Goal: Information Seeking & Learning: Compare options

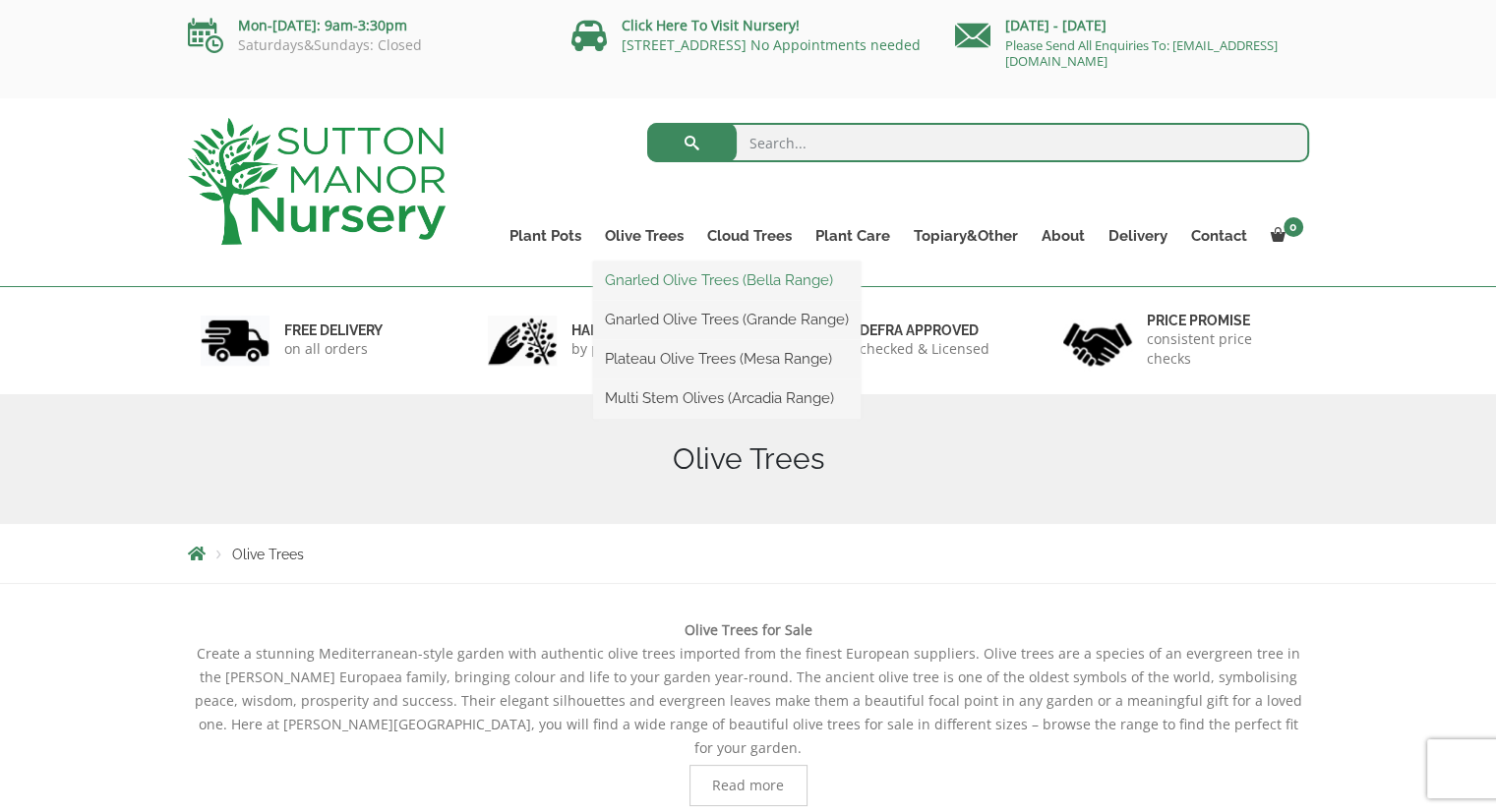
click at [661, 277] on link "Gnarled Olive Trees (Bella Range)" at bounding box center [727, 281] width 268 height 30
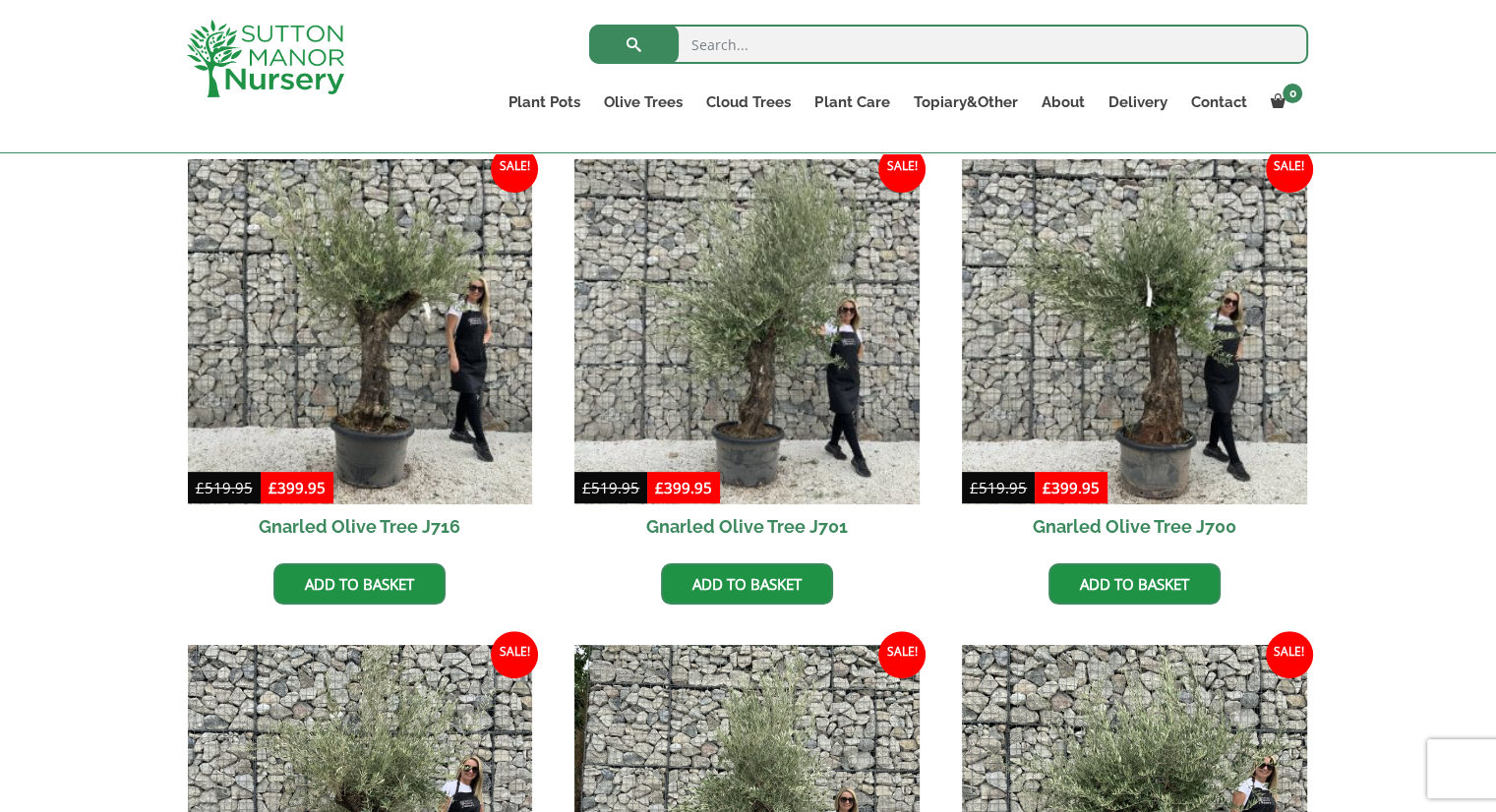
scroll to position [337, 0]
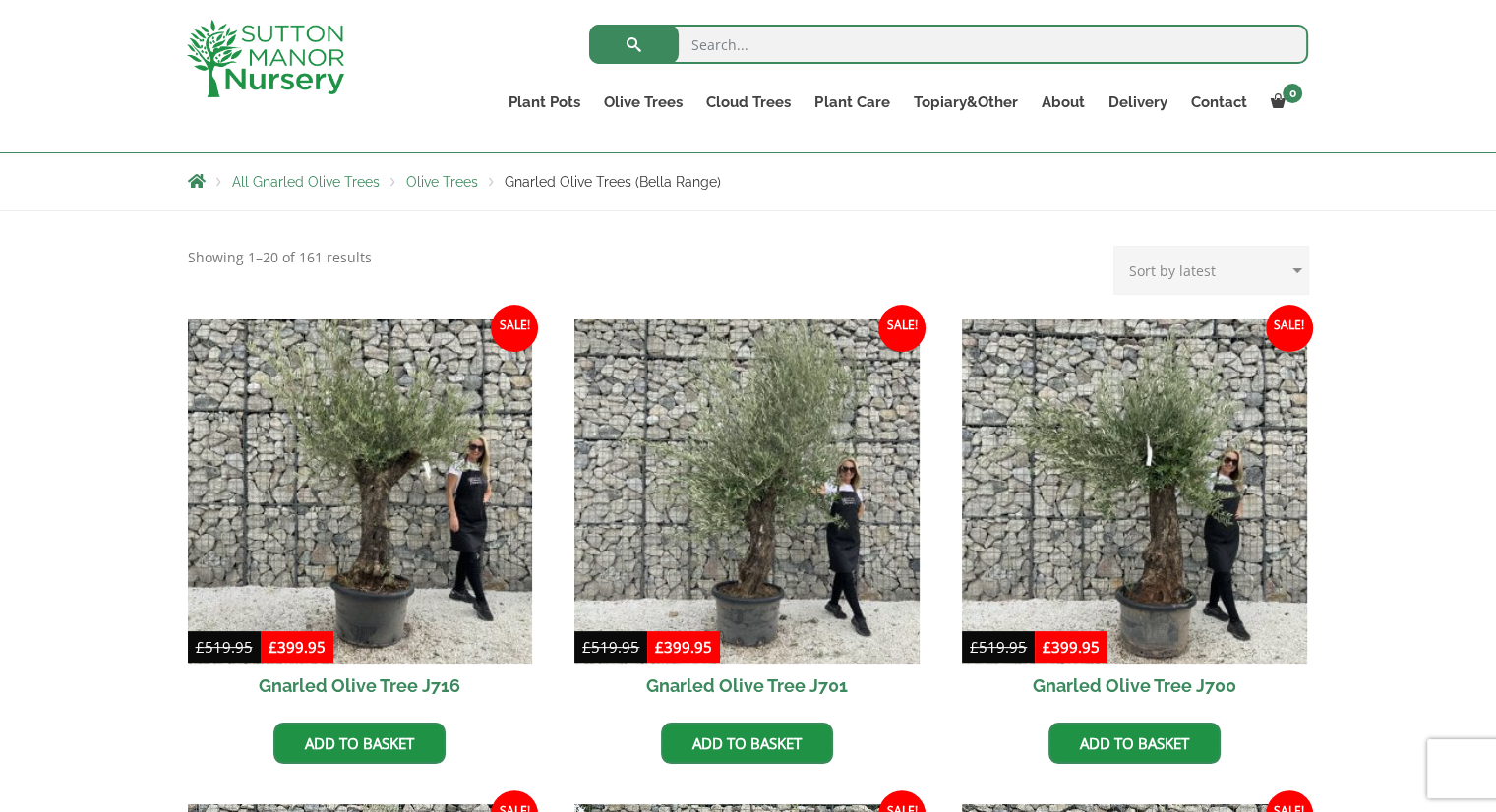
click at [1297, 269] on select "Sort by popularity Sort by latest Sort by price: low to high Sort by price: hig…" at bounding box center [1210, 270] width 196 height 49
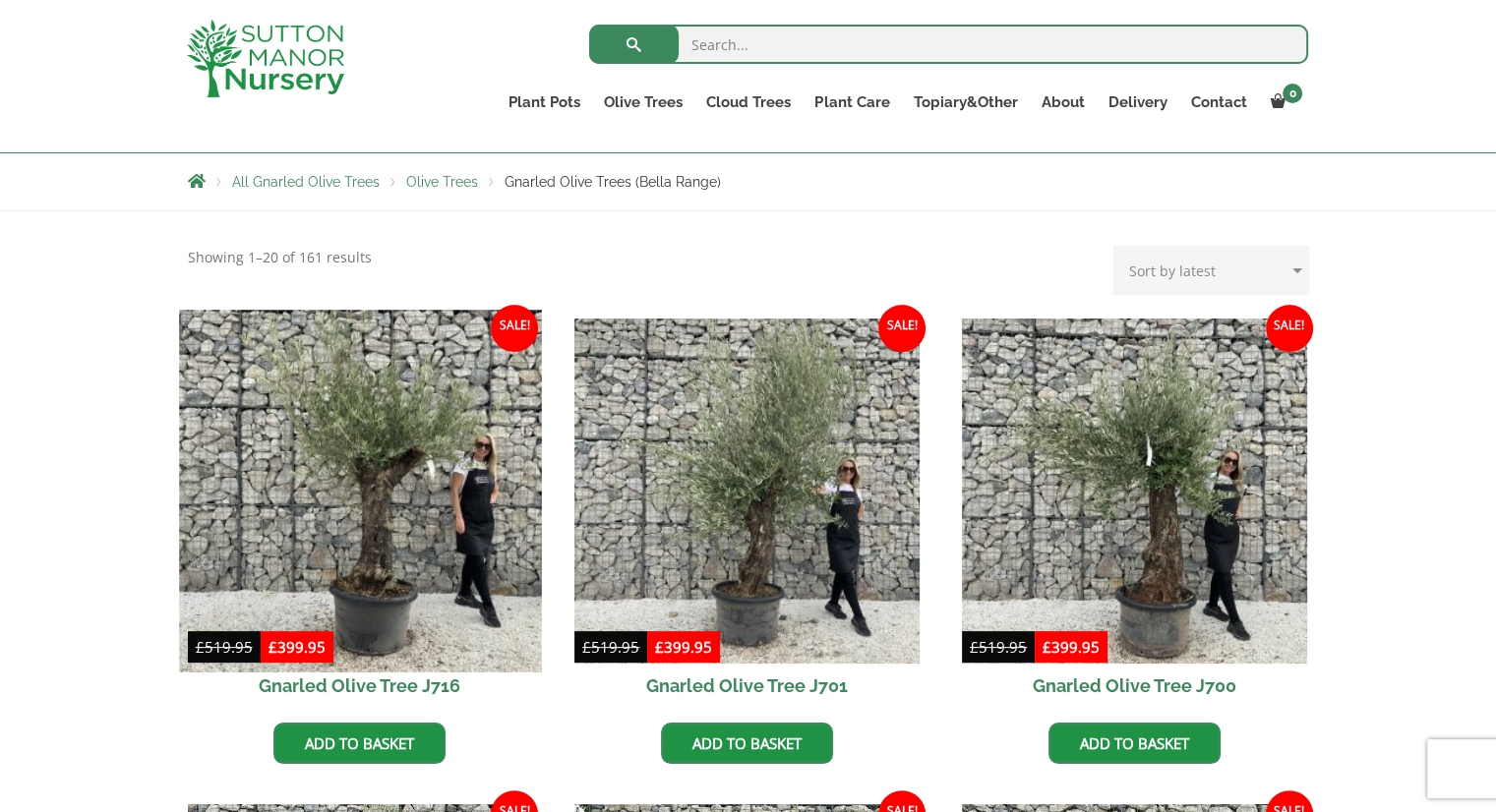
click at [343, 474] on img at bounding box center [360, 491] width 362 height 362
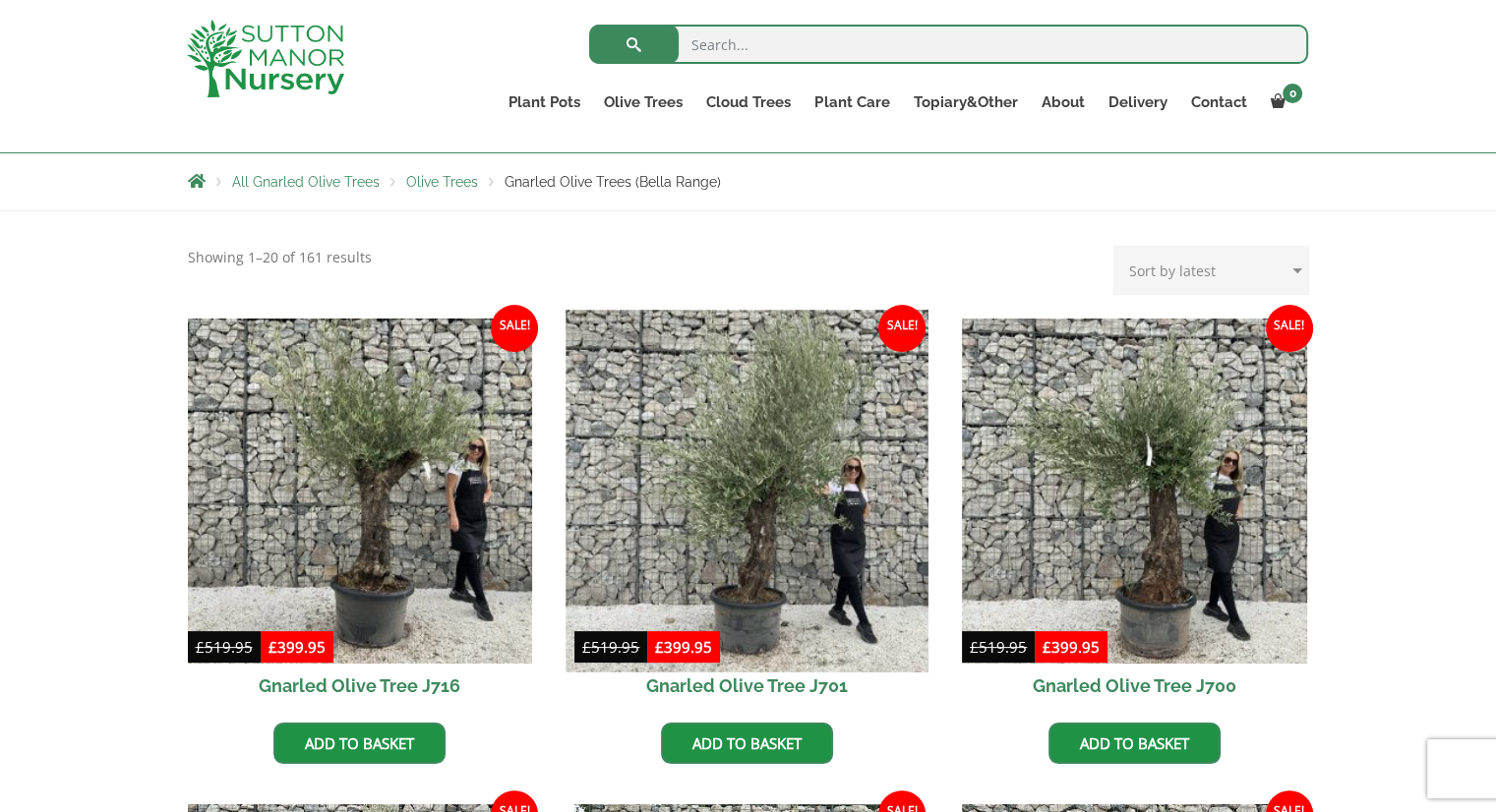
click at [773, 406] on img at bounding box center [748, 491] width 362 height 362
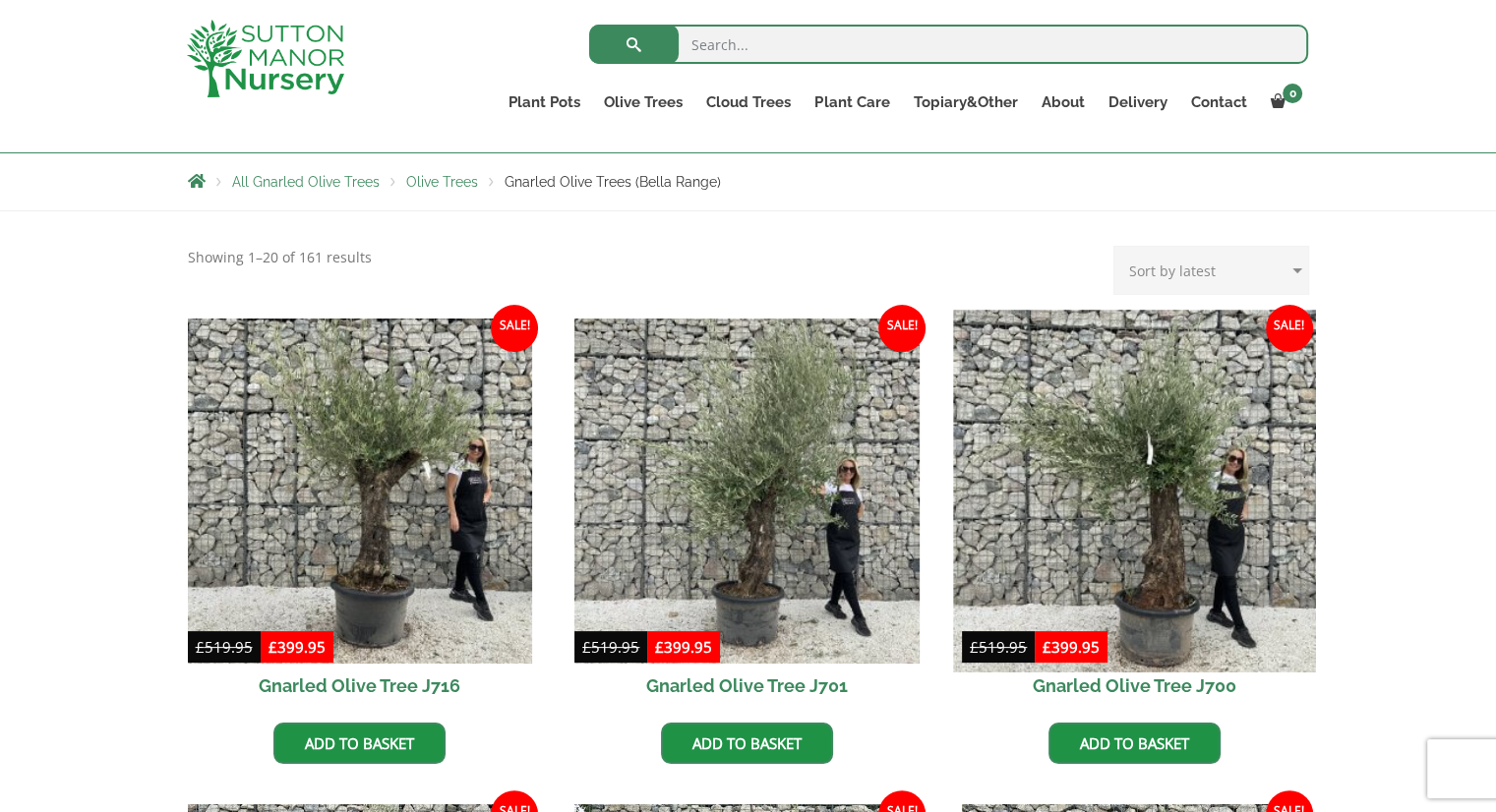
click at [1089, 417] on img at bounding box center [1134, 491] width 362 height 362
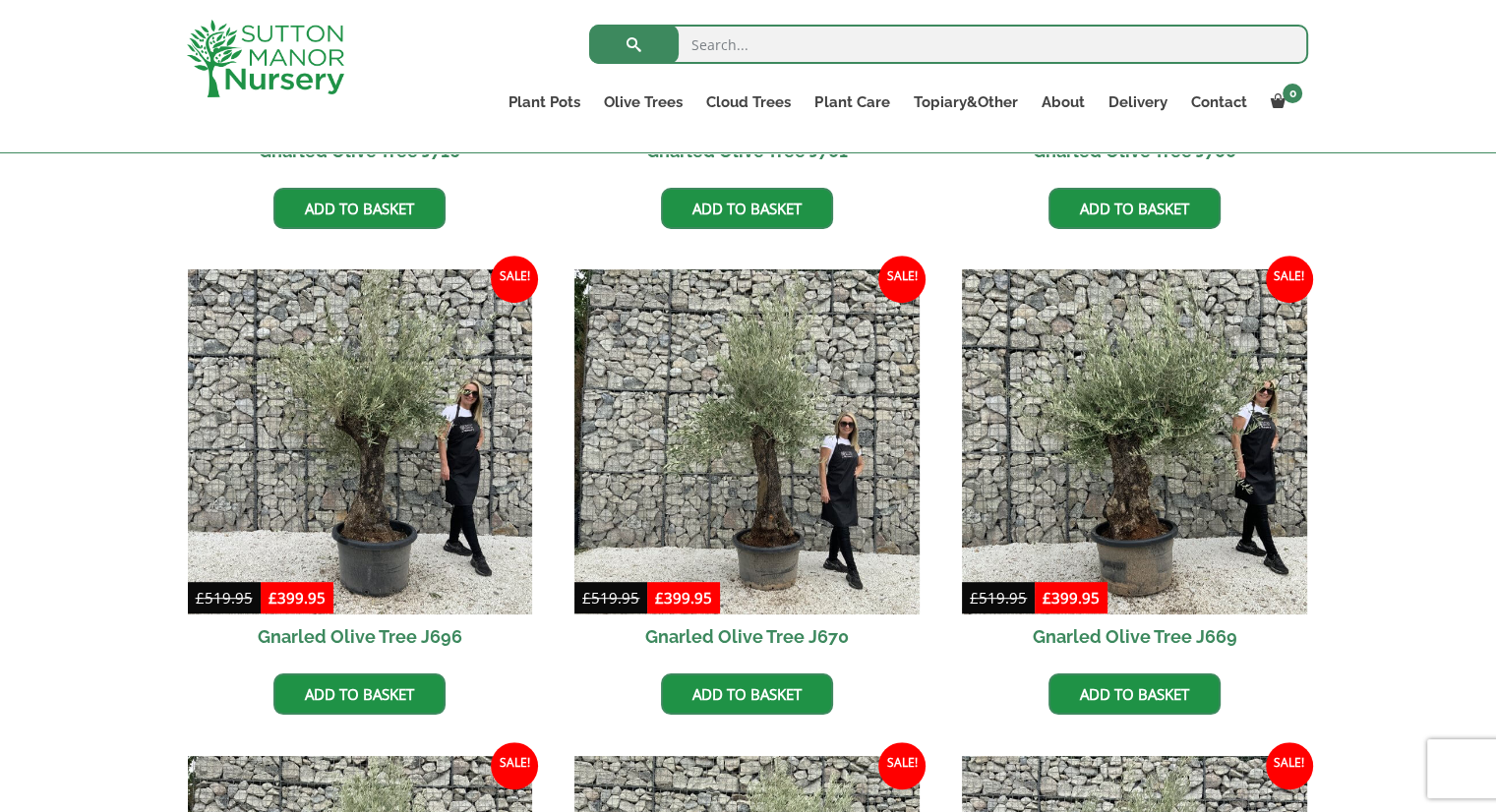
scroll to position [889, 0]
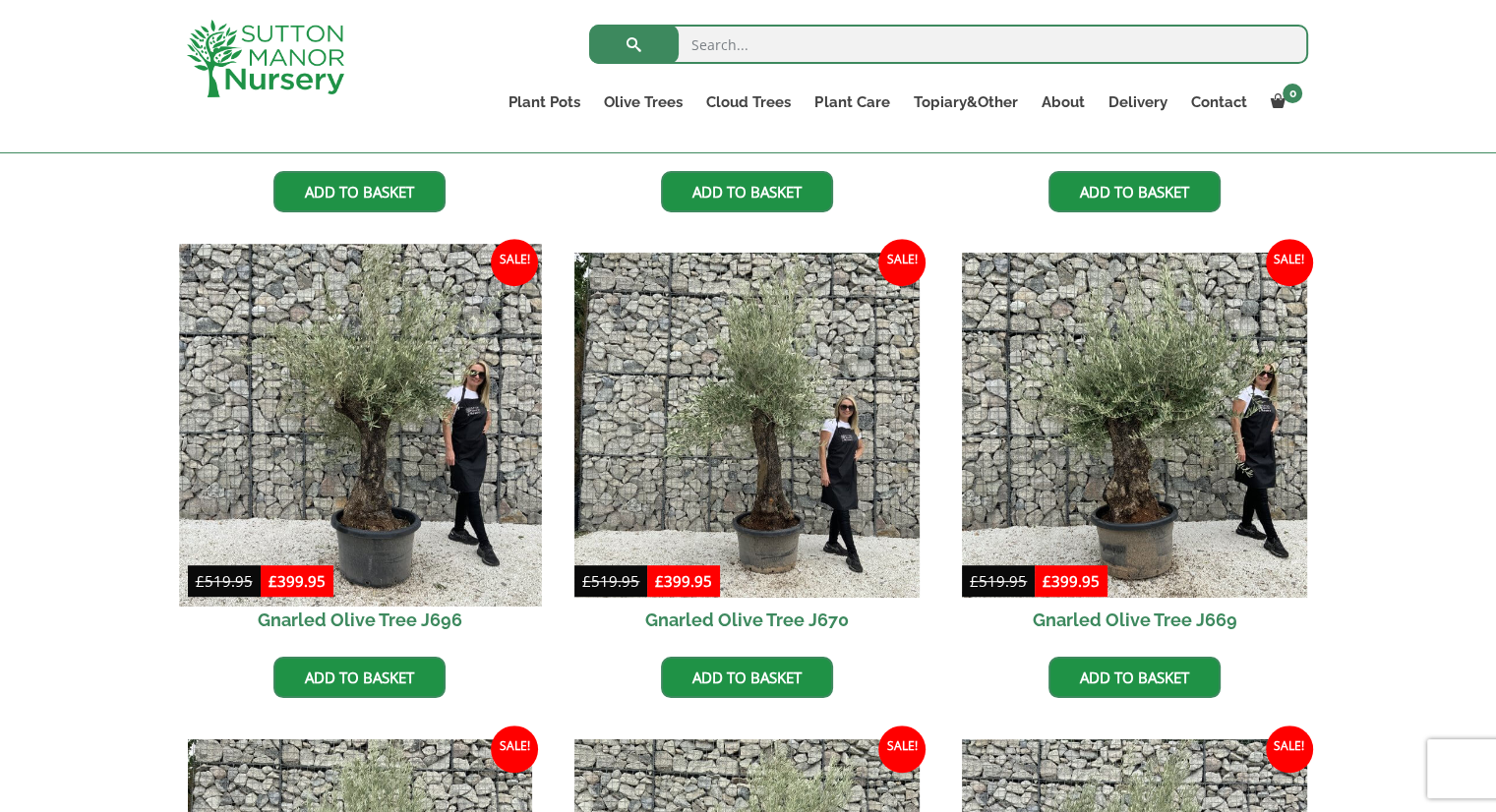
click at [381, 284] on img at bounding box center [360, 426] width 362 height 362
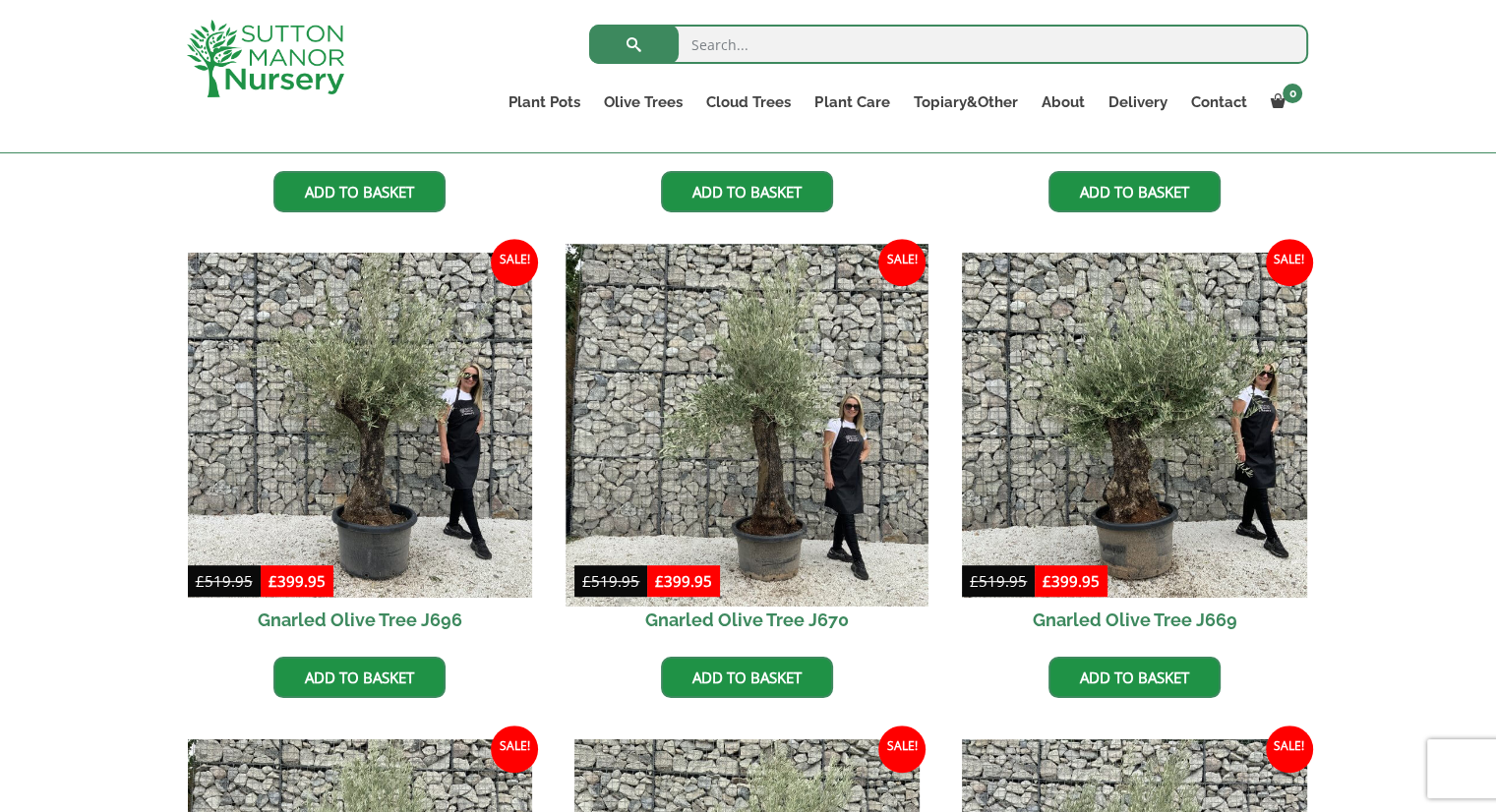
click at [722, 351] on img at bounding box center [748, 426] width 362 height 362
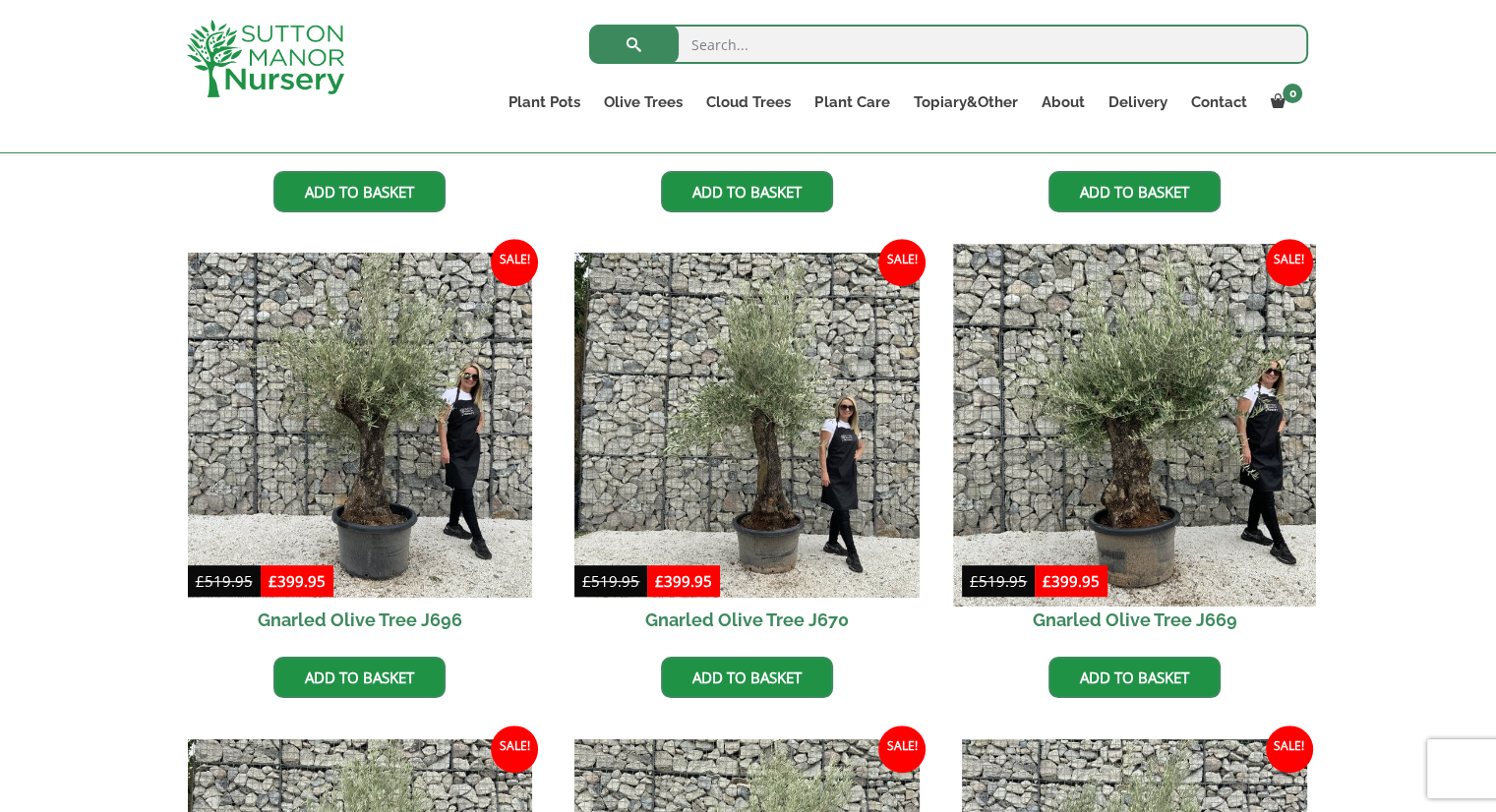
click at [1132, 354] on img at bounding box center [1134, 426] width 362 height 362
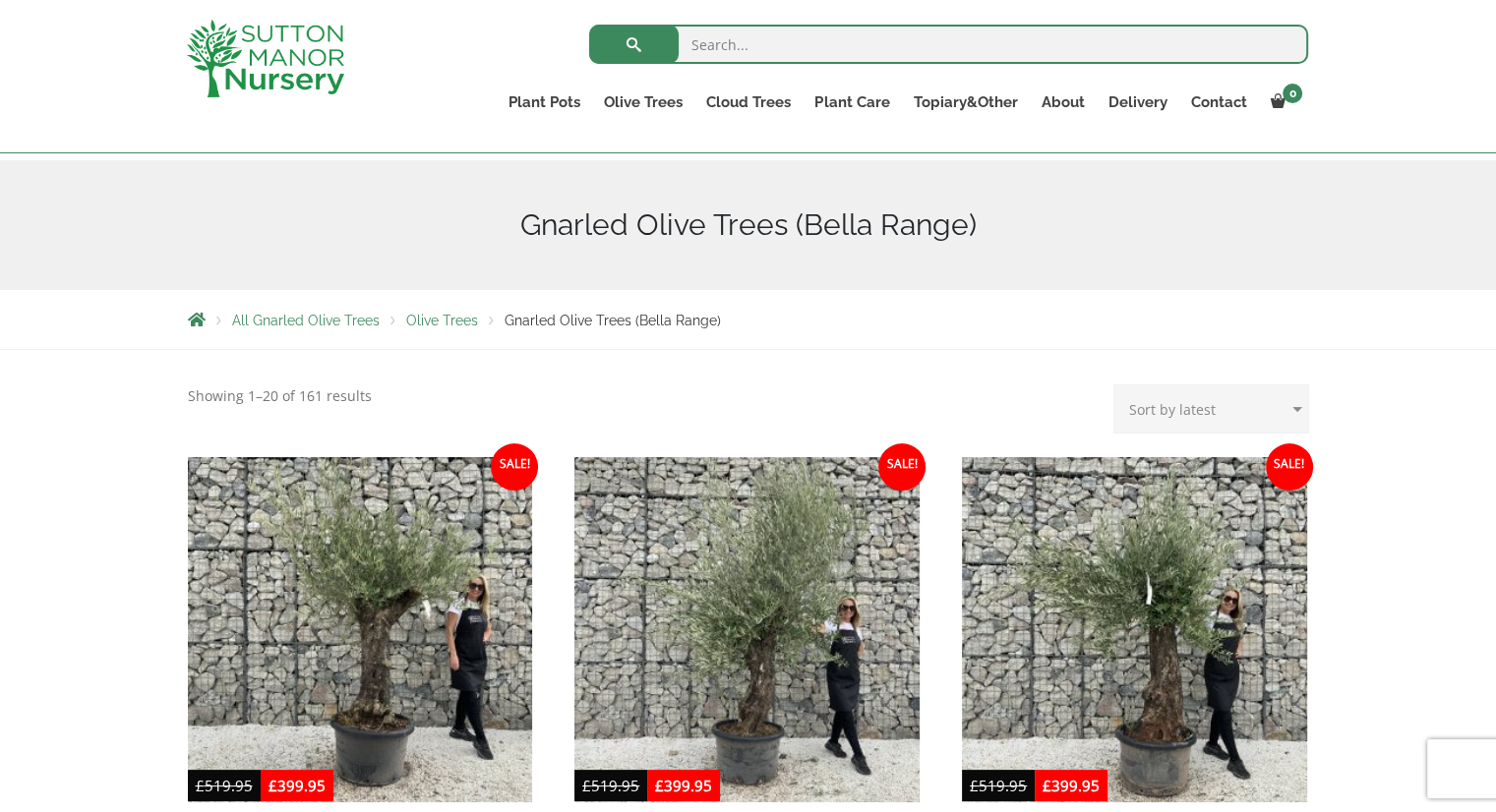
scroll to position [101, 0]
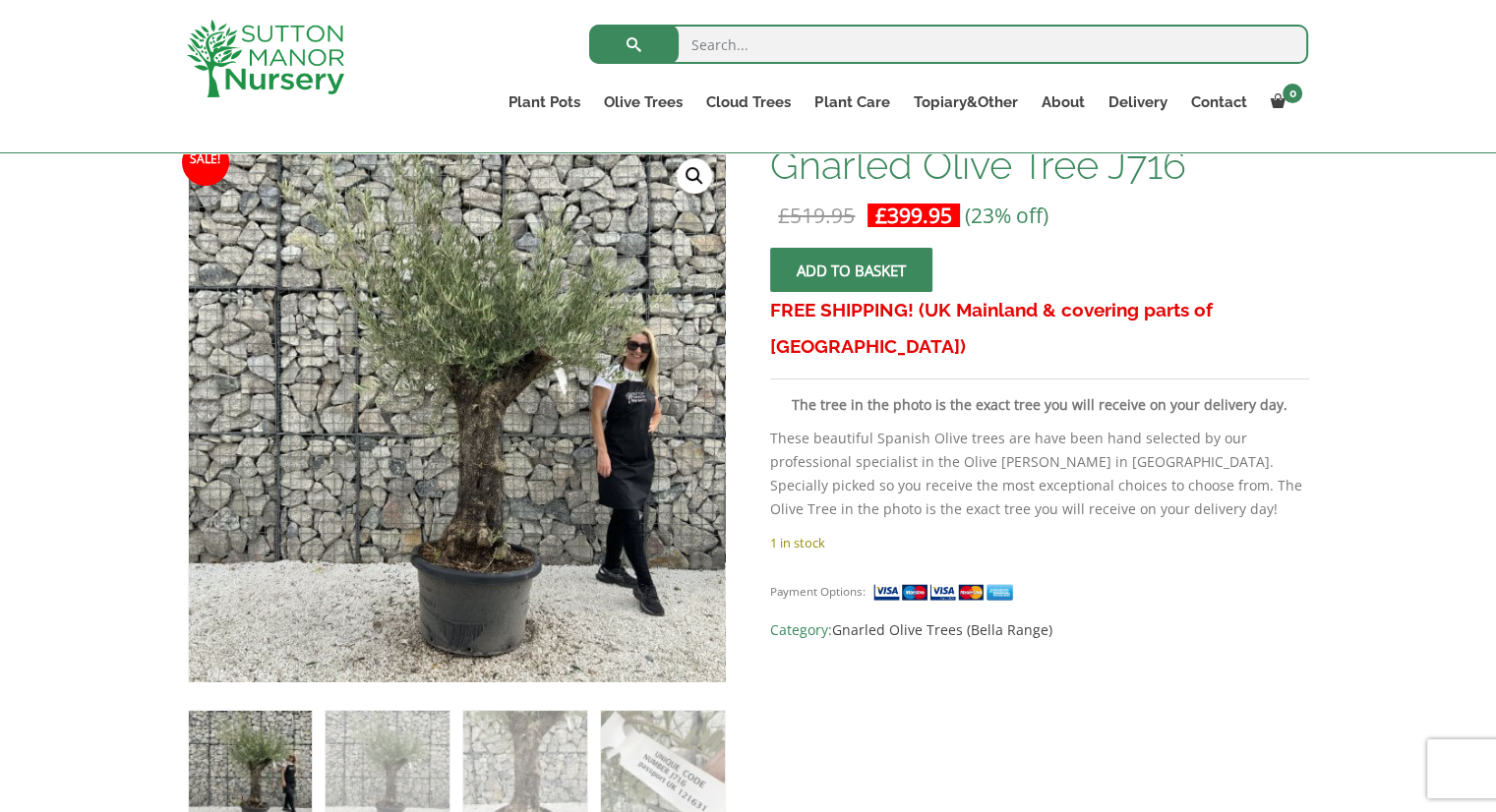
scroll to position [301, 0]
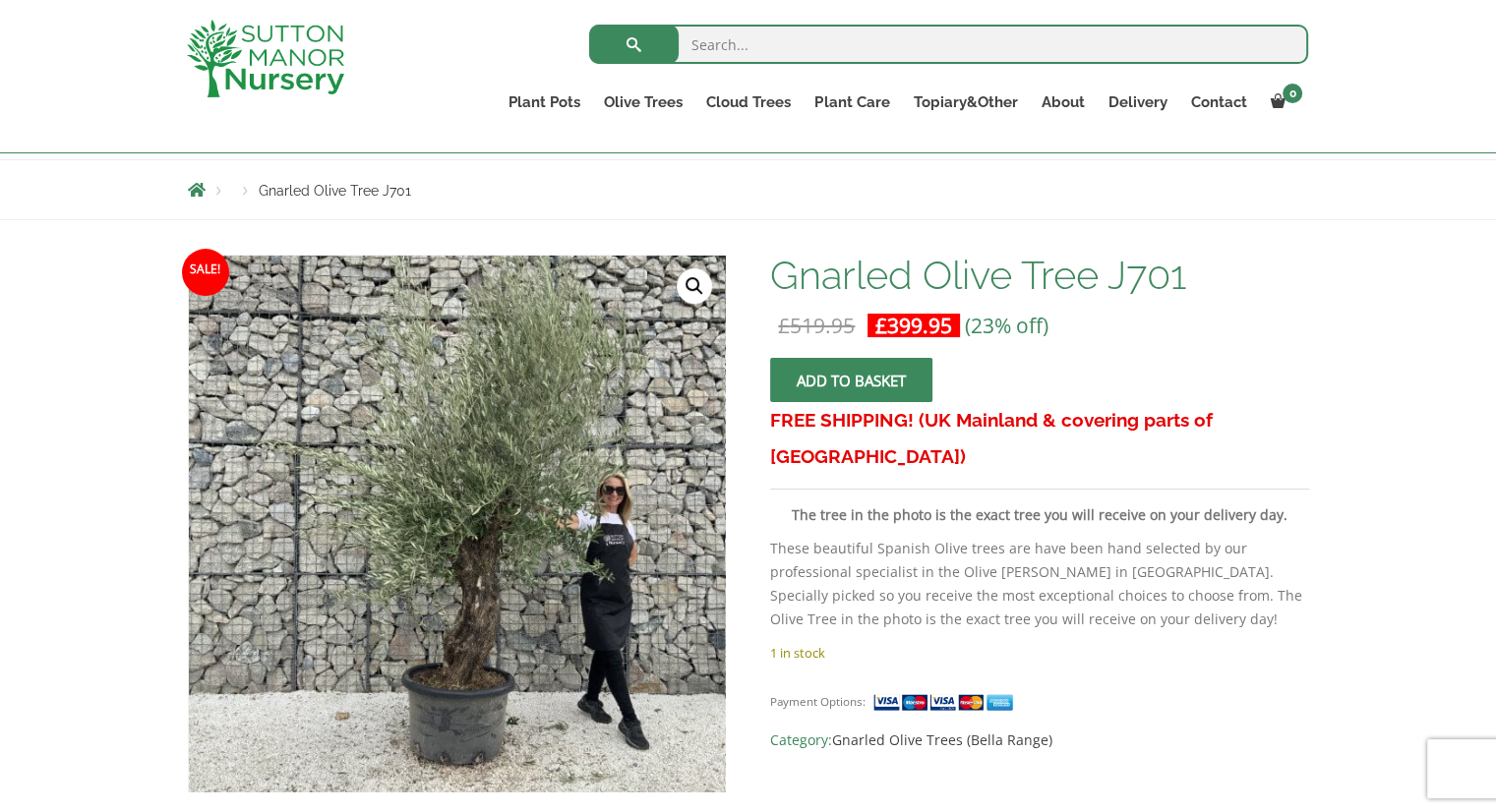
scroll to position [196, 0]
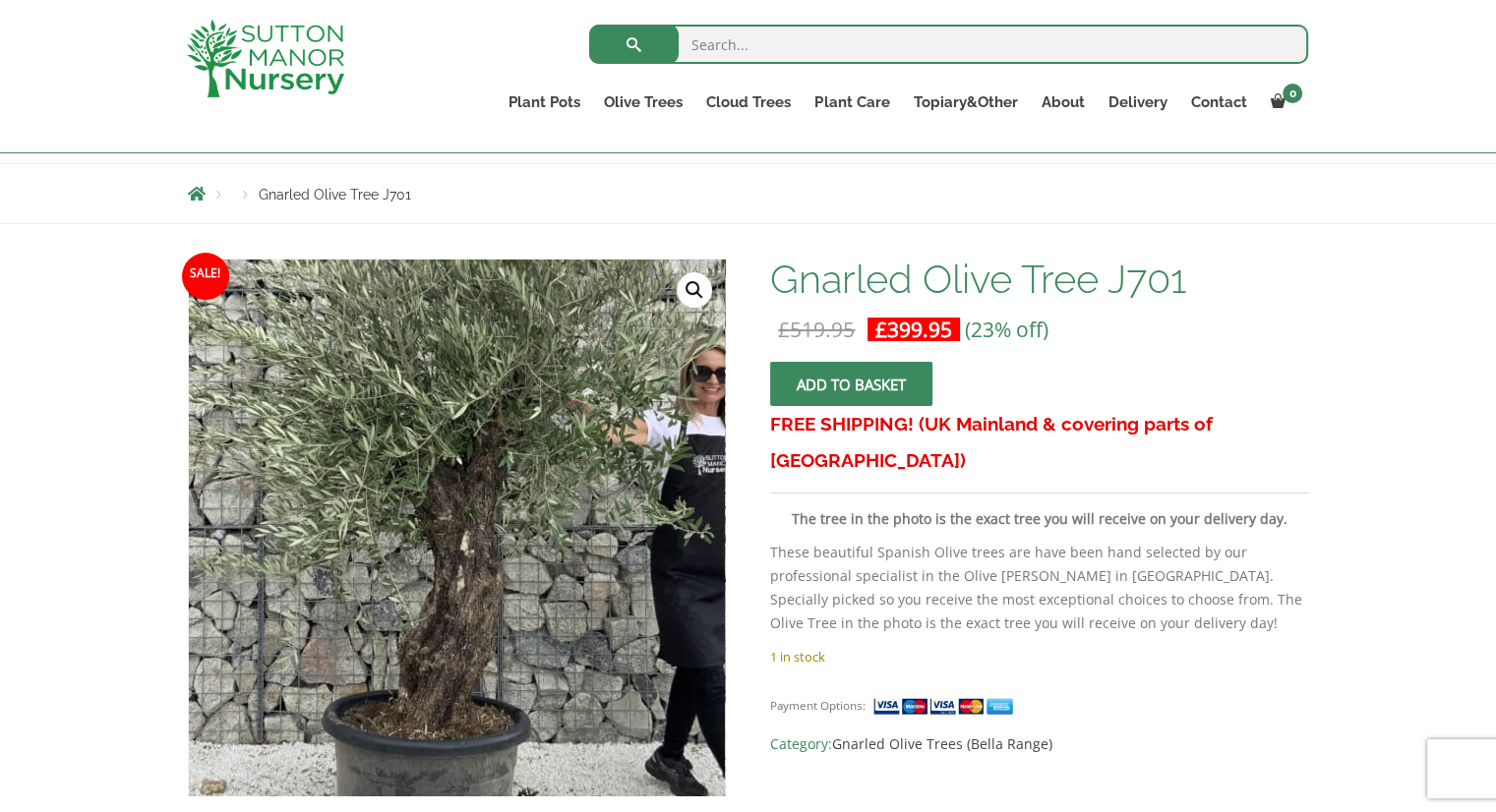
click at [496, 638] on img at bounding box center [424, 436] width 983 height 983
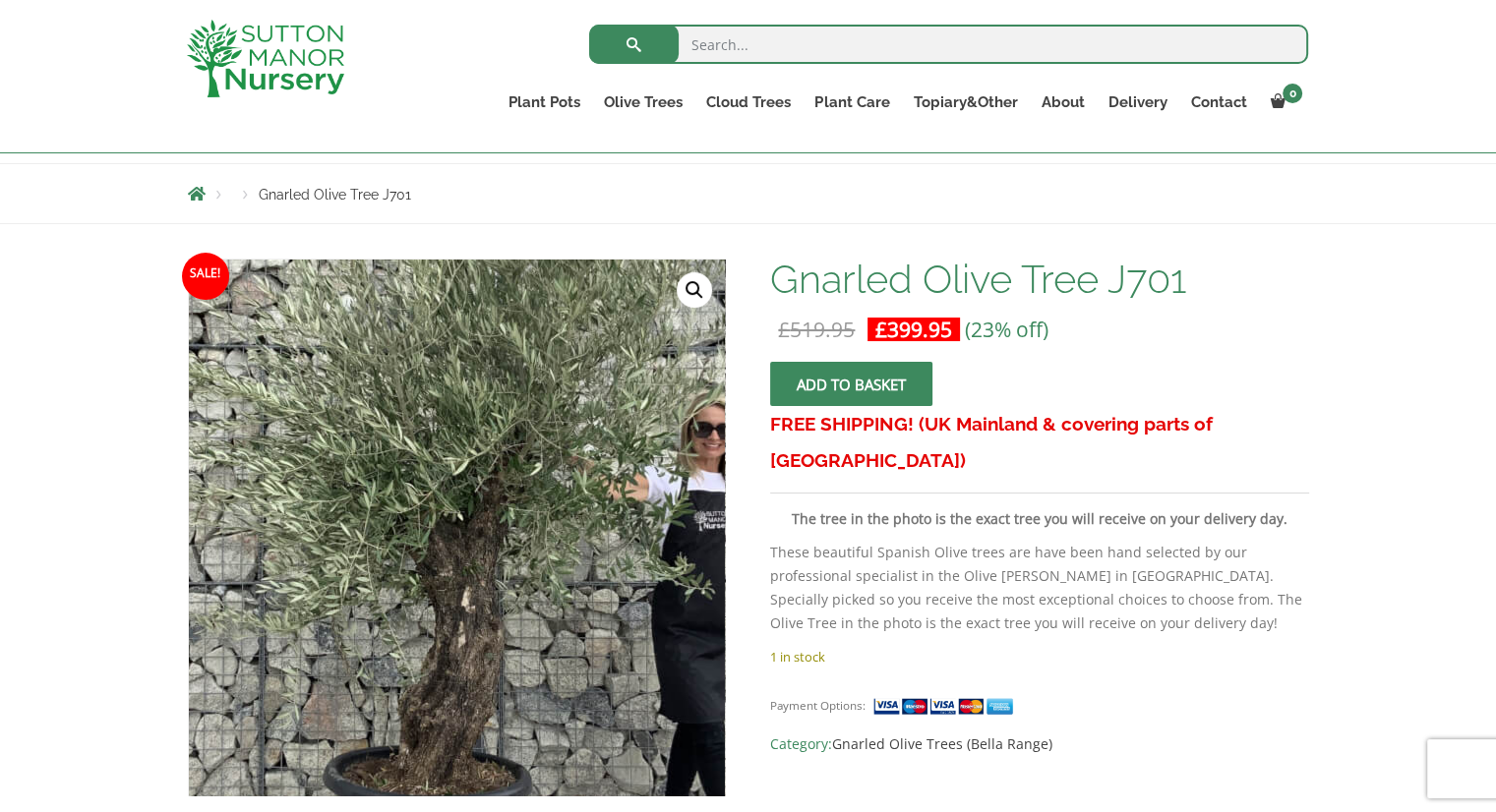
click at [495, 571] on img at bounding box center [425, 492] width 983 height 983
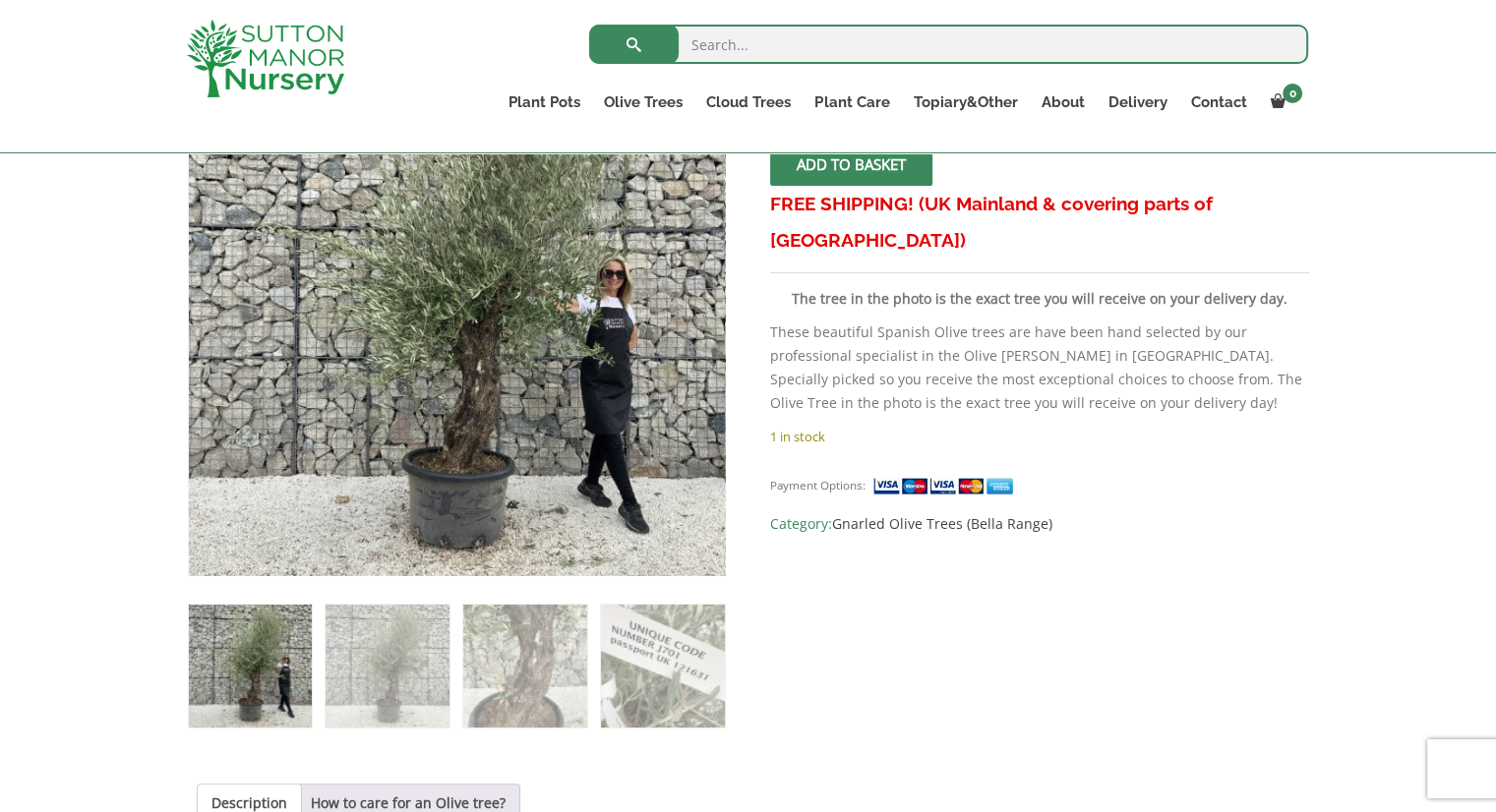
scroll to position [532, 0]
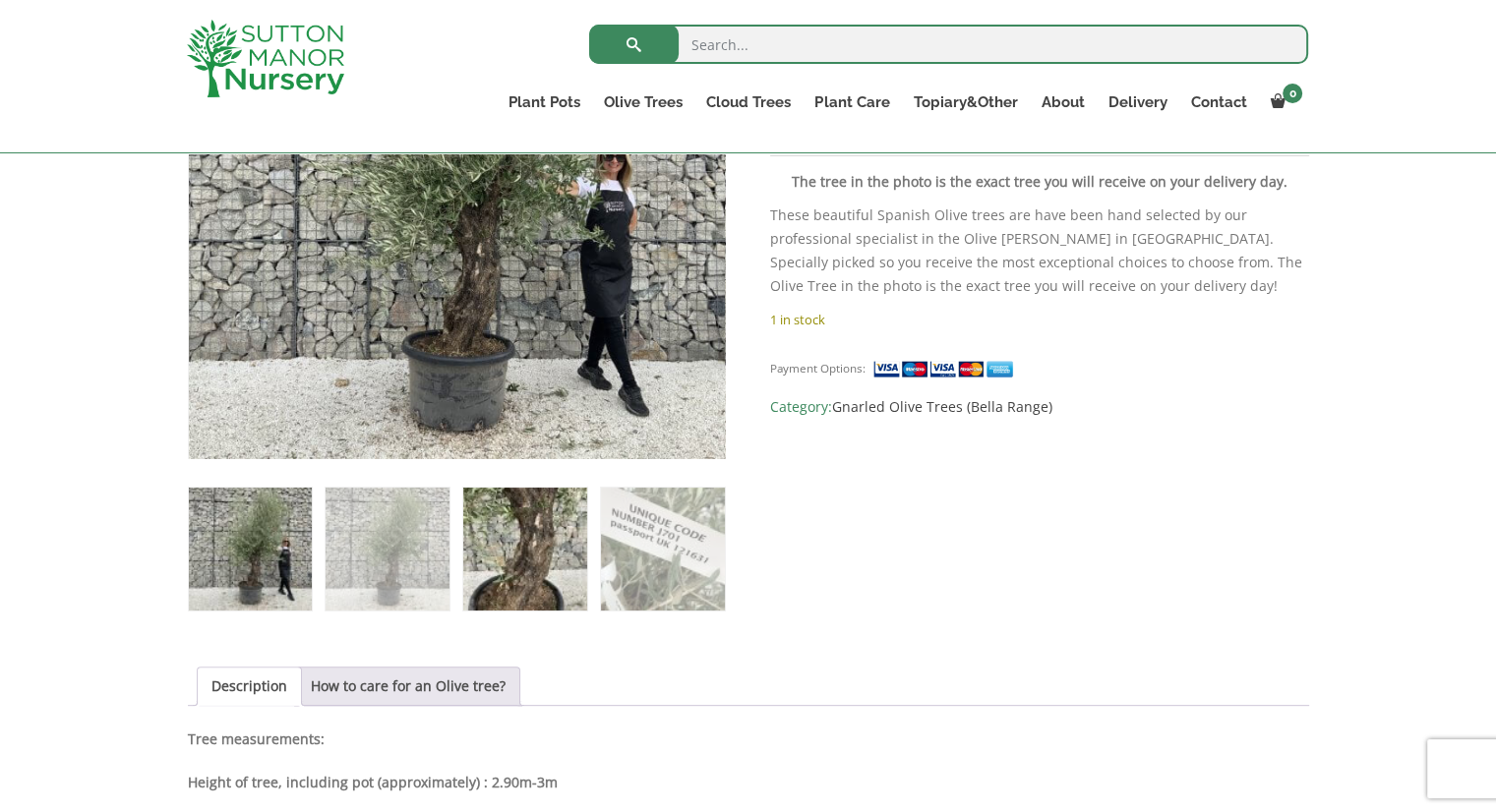
click at [487, 576] on img at bounding box center [524, 548] width 122 height 122
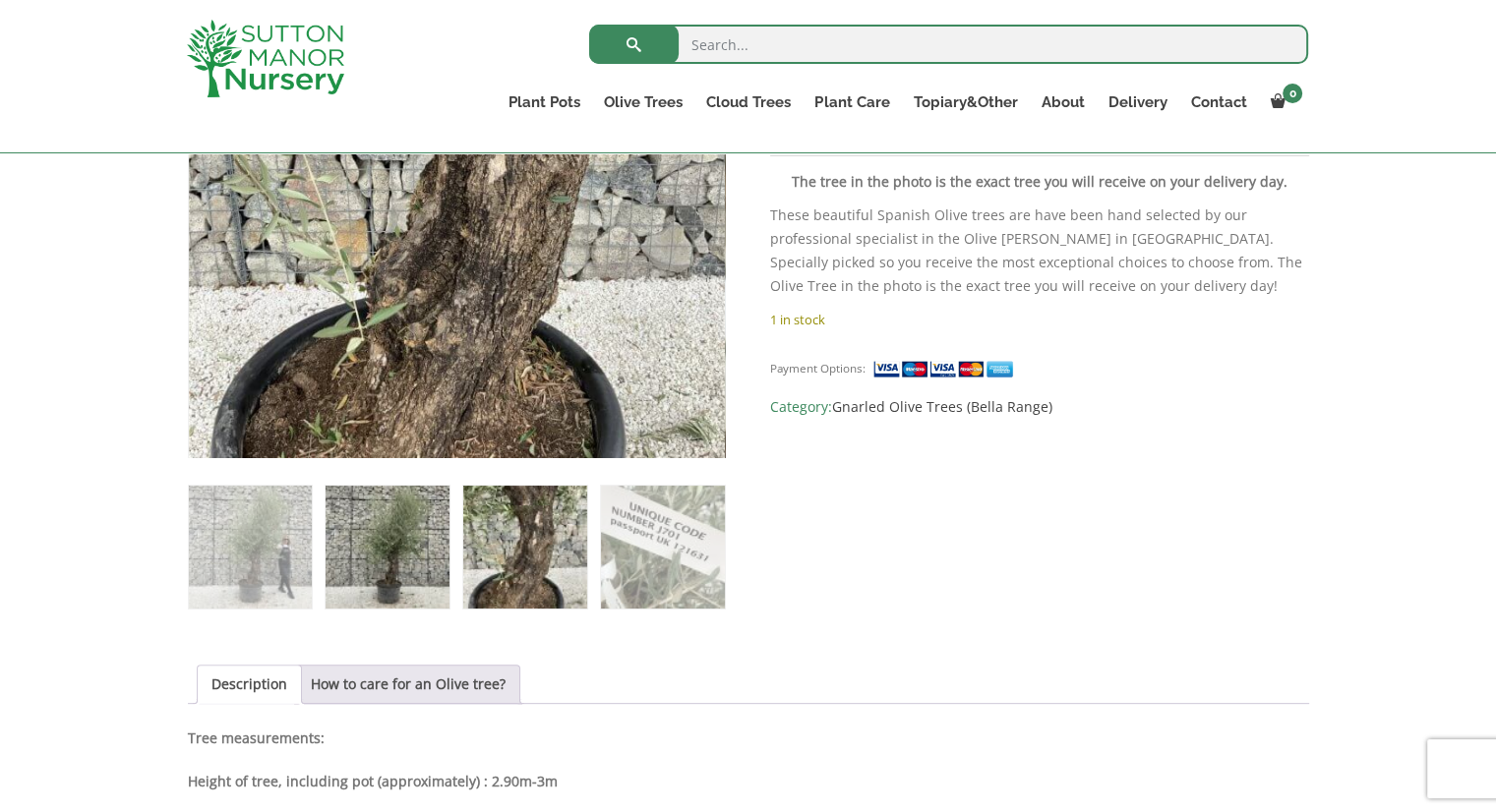
click at [407, 562] on img at bounding box center [386, 546] width 122 height 122
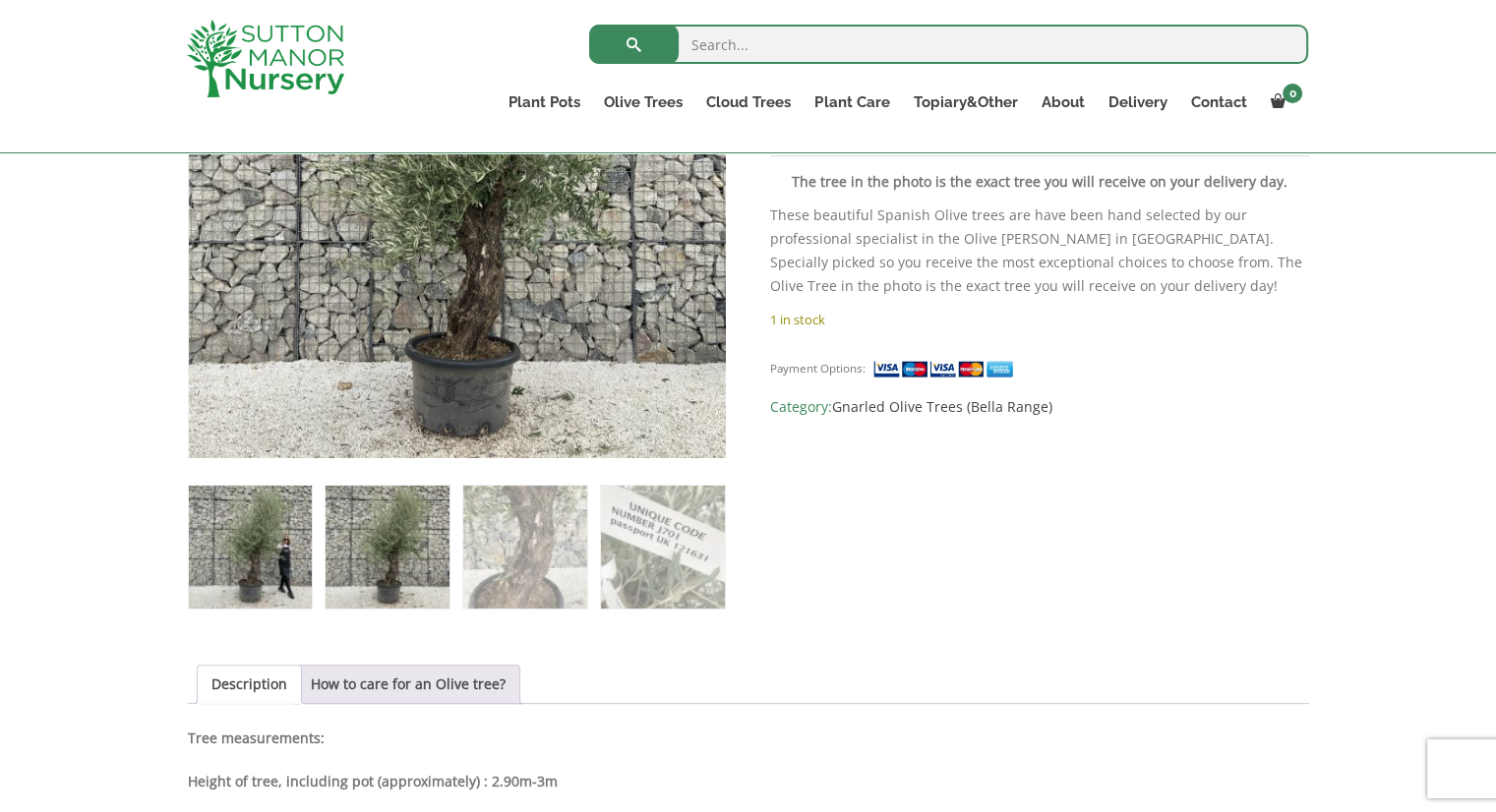
click at [275, 572] on img at bounding box center [250, 546] width 122 height 122
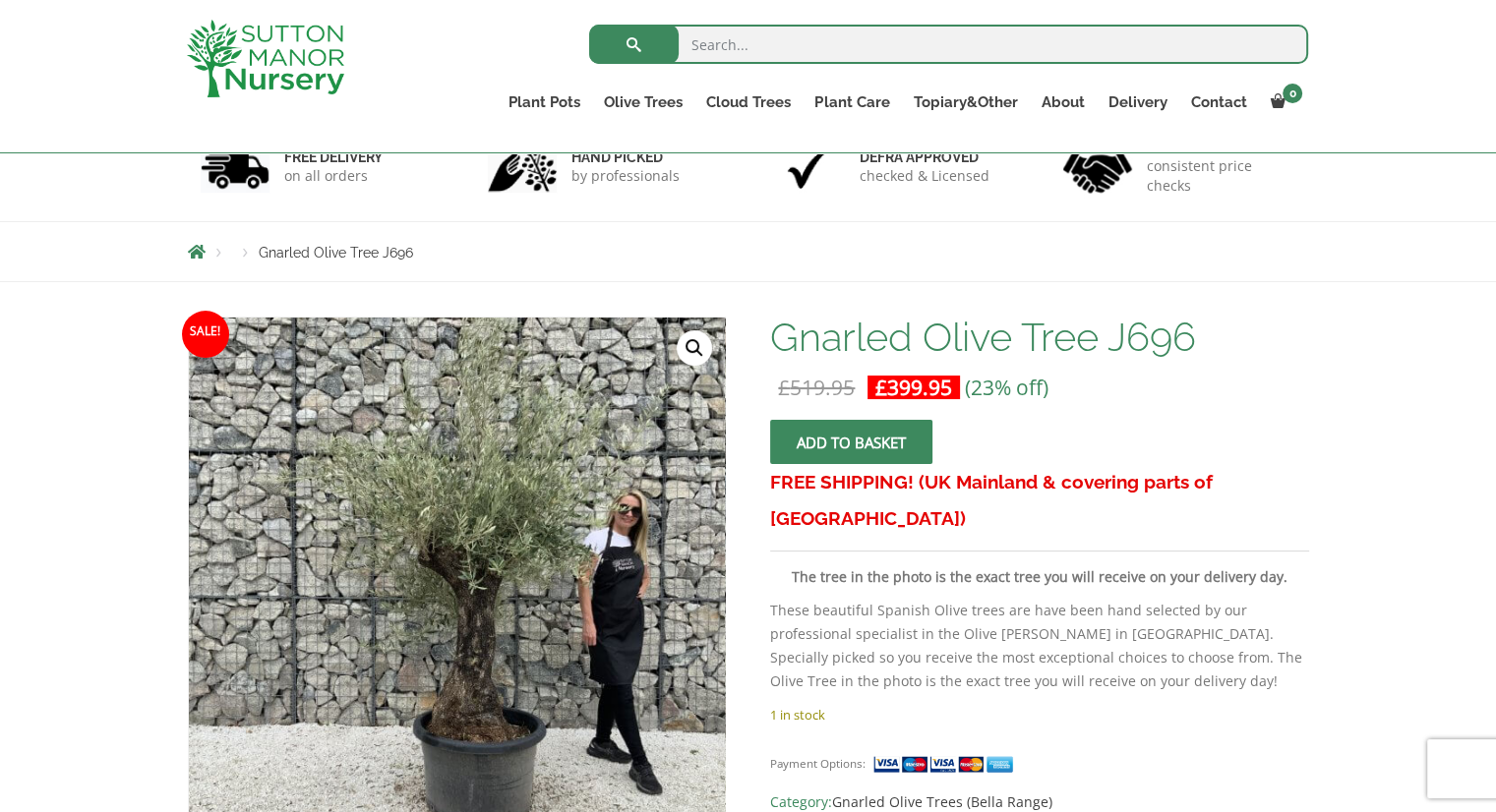
scroll to position [165, 0]
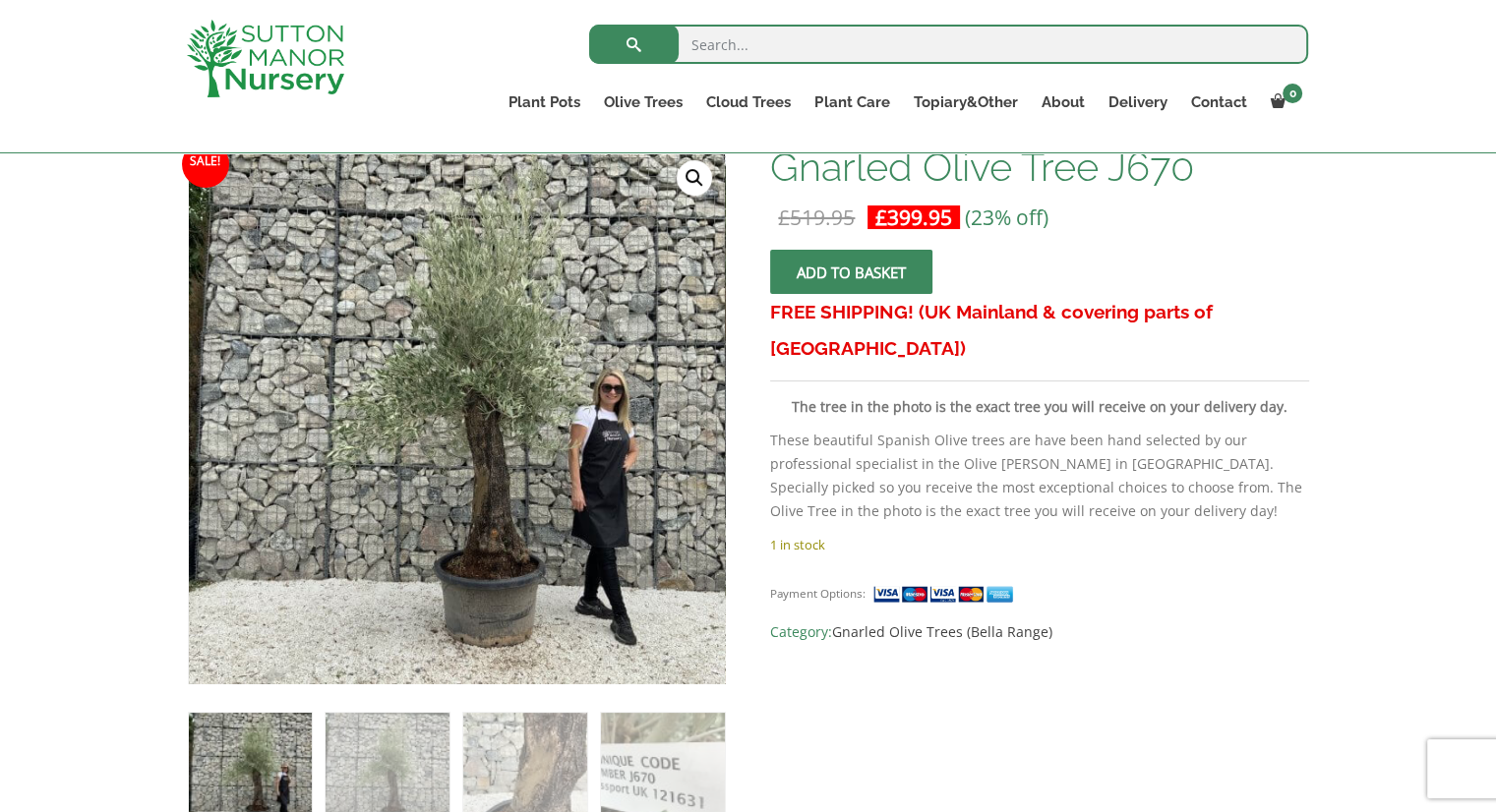
scroll to position [347, 0]
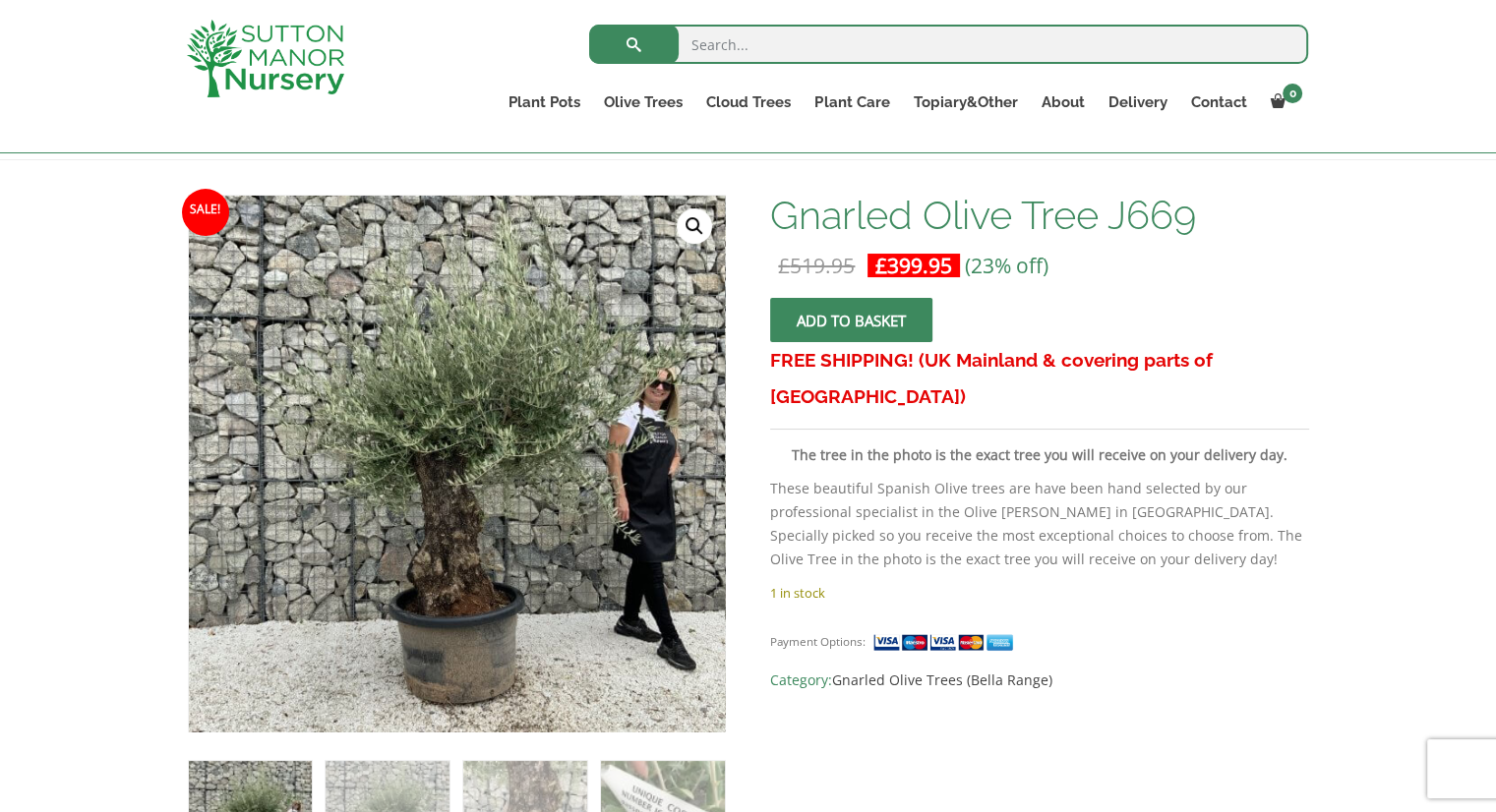
scroll to position [269, 0]
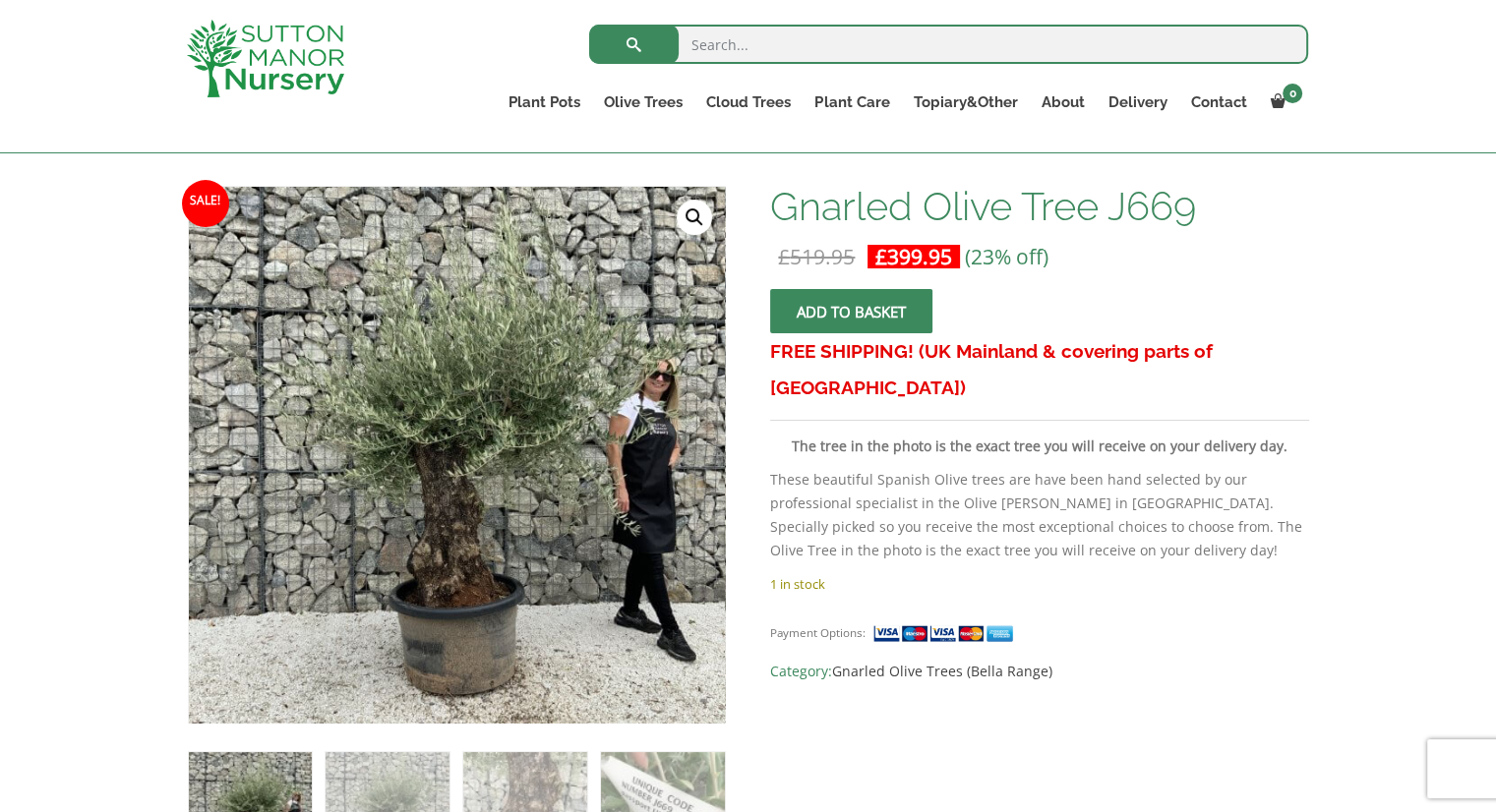
click at [271, 774] on img at bounding box center [250, 813] width 122 height 122
click at [373, 768] on img at bounding box center [386, 813] width 122 height 122
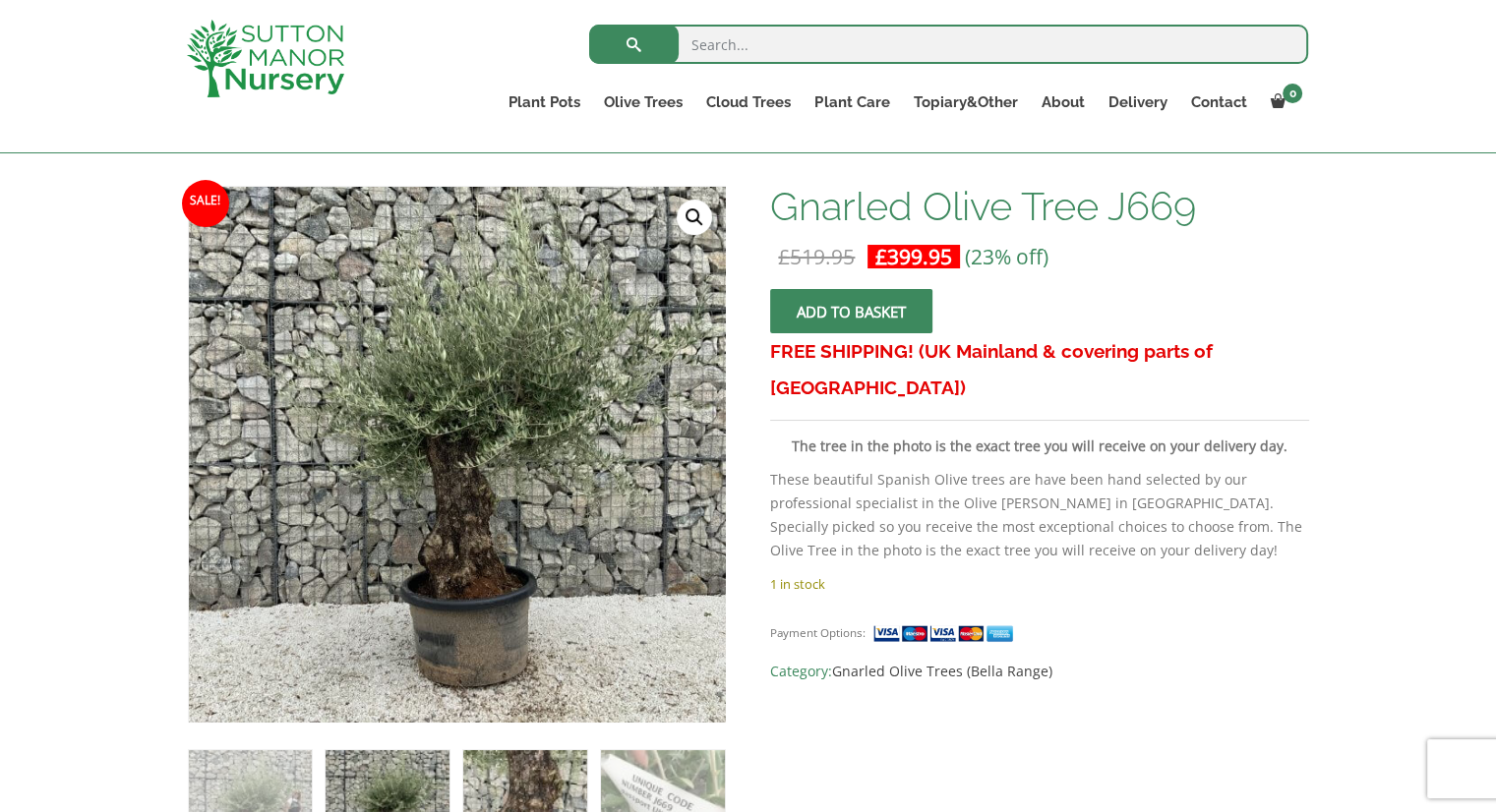
click at [530, 778] on img at bounding box center [524, 811] width 122 height 122
